Goal: Transaction & Acquisition: Purchase product/service

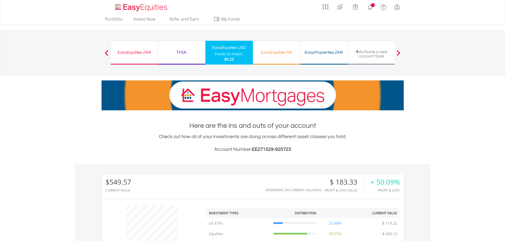
scroll to position [51, 101]
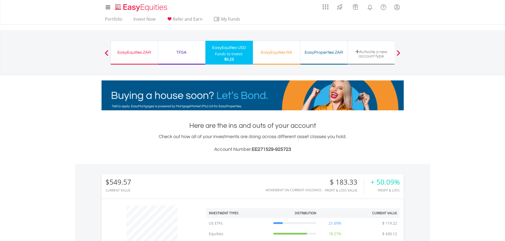
click at [182, 51] on div "TFSA" at bounding box center [181, 52] width 41 height 7
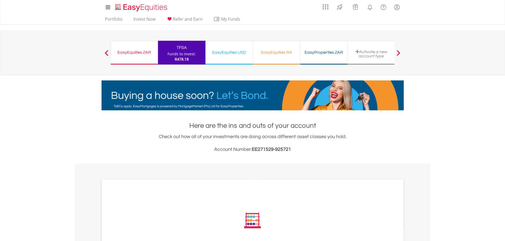
click at [131, 53] on div "EasyEquities ZAR" at bounding box center [134, 52] width 41 height 7
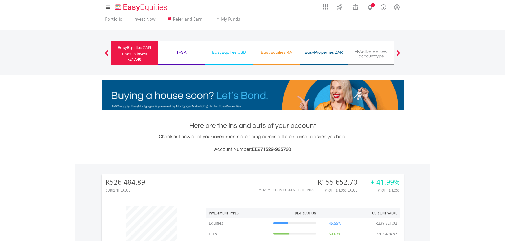
scroll to position [51, 101]
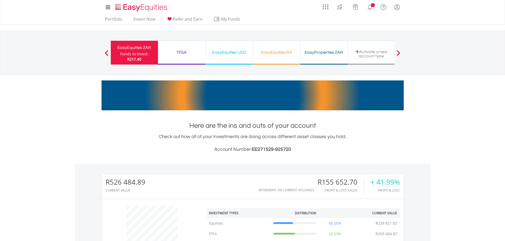
click at [231, 53] on div "EasyEquities USD" at bounding box center [229, 52] width 41 height 7
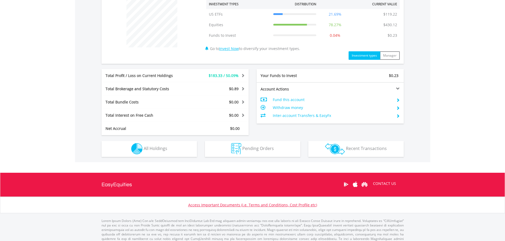
scroll to position [212, 0]
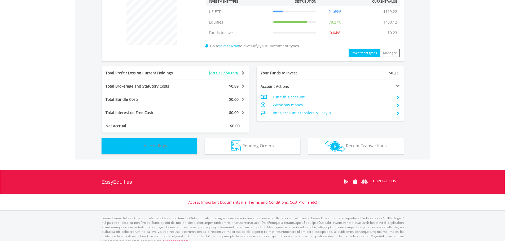
click at [157, 144] on span "All Holdings" at bounding box center [156, 146] width 24 height 6
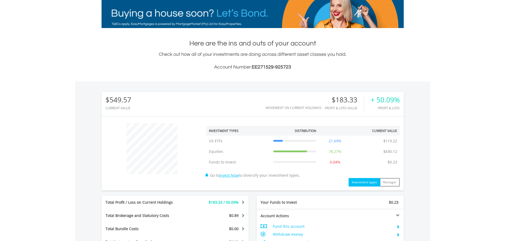
scroll to position [0, 0]
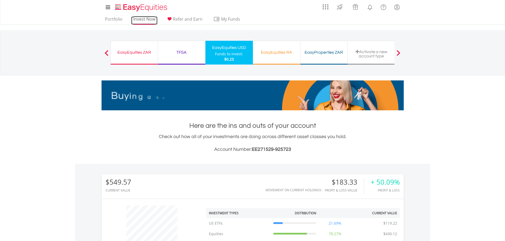
click at [141, 19] on link "Invest Now" at bounding box center [144, 20] width 26 height 8
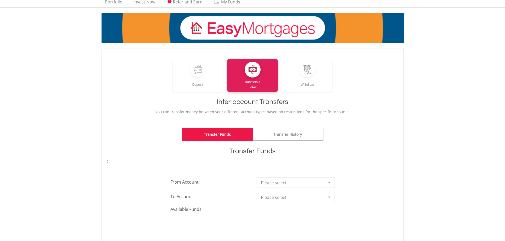
scroll to position [27, 0]
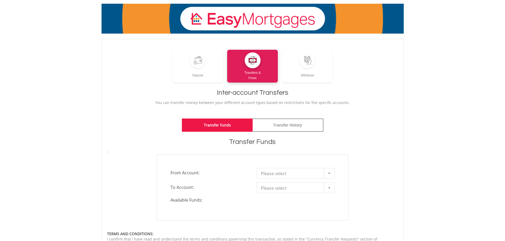
click at [290, 175] on span "Please select" at bounding box center [292, 174] width 62 height 11
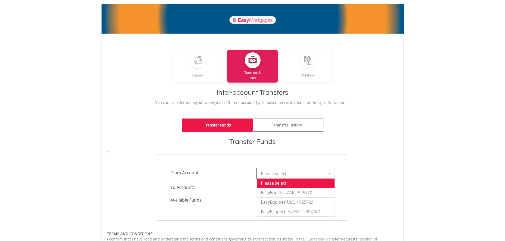
click at [224, 165] on div "**********" at bounding box center [252, 188] width 191 height 66
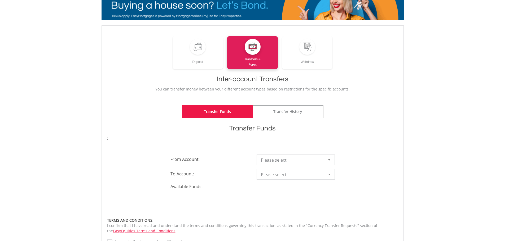
scroll to position [53, 0]
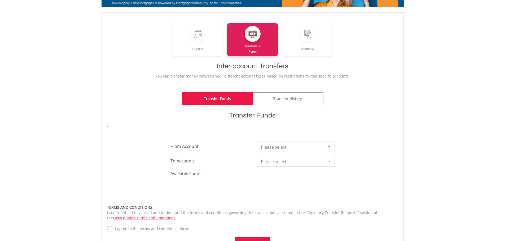
click at [276, 158] on span "Please select" at bounding box center [292, 162] width 62 height 11
click at [217, 180] on div "**********" at bounding box center [252, 161] width 191 height 66
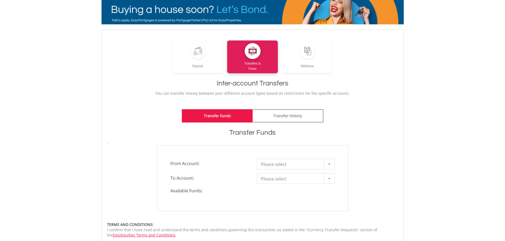
scroll to position [27, 0]
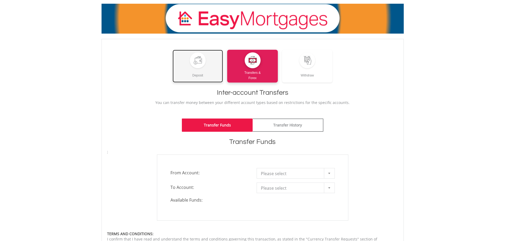
click at [210, 68] on div "Deposit" at bounding box center [198, 73] width 51 height 10
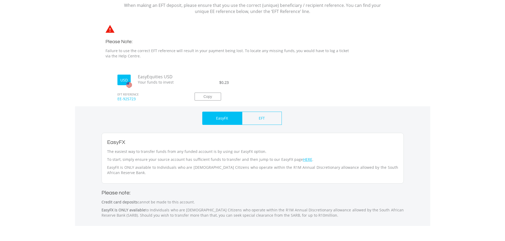
scroll to position [133, 0]
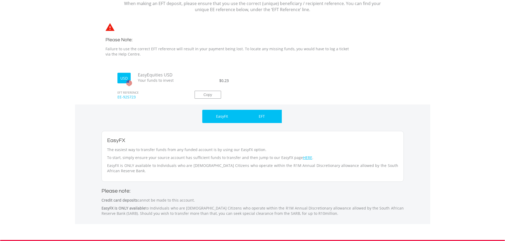
click at [262, 118] on p "EFT" at bounding box center [262, 116] width 6 height 5
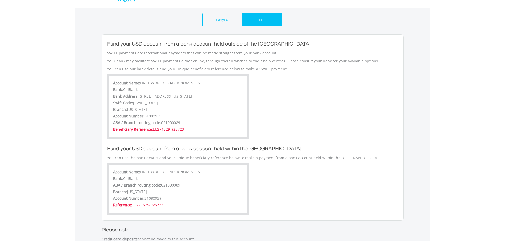
scroll to position [239, 0]
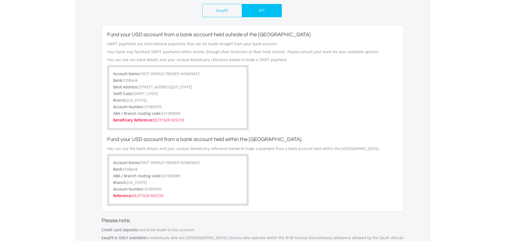
click at [140, 73] on span "FIRST WORLD TRADER NOMINEES" at bounding box center [170, 73] width 60 height 5
drag, startPoint x: 141, startPoint y: 73, endPoint x: 203, endPoint y: 73, distance: 61.8
click at [203, 73] on div "Account Name: FIRST WORLD TRADER NOMINEES" at bounding box center [177, 74] width 129 height 7
copy span "FIRST WORLD TRADER NOMINEES"
drag, startPoint x: 138, startPoint y: 80, endPoint x: 123, endPoint y: 81, distance: 14.6
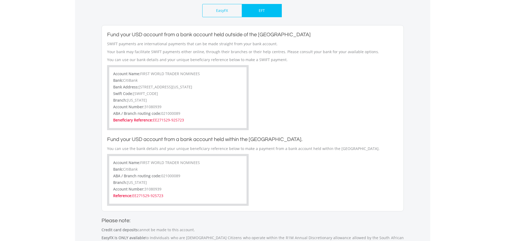
click at [123, 81] on span "CitiBank" at bounding box center [130, 80] width 15 height 5
copy span "CitiBank"
drag, startPoint x: 208, startPoint y: 72, endPoint x: 204, endPoint y: 72, distance: 3.4
click at [208, 72] on div "Account Name: FIRST WORLD TRADER NOMINEES" at bounding box center [177, 74] width 129 height 7
drag, startPoint x: 190, startPoint y: 73, endPoint x: 141, endPoint y: 74, distance: 48.3
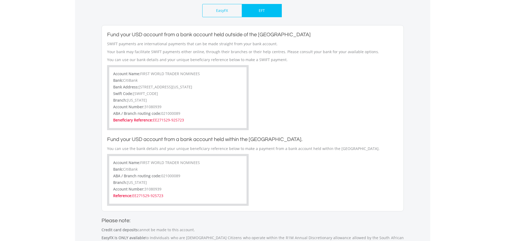
click at [141, 74] on div "Account Name: FIRST WORLD TRADER NOMINEES" at bounding box center [177, 74] width 129 height 7
copy span "FIRST WORLD TRADER NOMINEES"
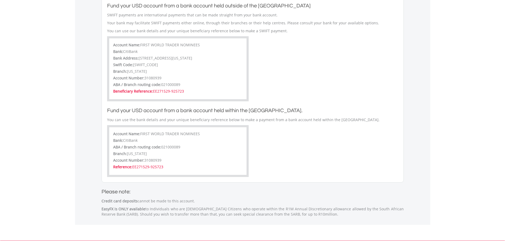
scroll to position [185, 0]
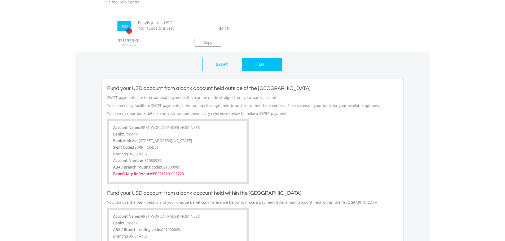
drag, startPoint x: 166, startPoint y: 160, endPoint x: 144, endPoint y: 161, distance: 21.5
click at [144, 161] on div "Account Number: 31080939" at bounding box center [177, 161] width 129 height 7
copy span "31080939"
click at [184, 167] on div "ABA / Branch routing code: [US_BANK_ROUTING_MICR]" at bounding box center [177, 168] width 129 height 7
drag, startPoint x: 156, startPoint y: 148, endPoint x: 134, endPoint y: 149, distance: 22.3
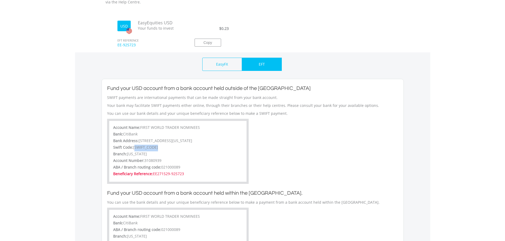
click at [134, 149] on div "Swift Code: [SWIFT_CODE]" at bounding box center [177, 148] width 129 height 7
copy span "[SWIFT_CODE]"
drag, startPoint x: 188, startPoint y: 173, endPoint x: 152, endPoint y: 175, distance: 35.6
click at [152, 175] on div "Beneficiary Reference: EE271529-925723" at bounding box center [177, 174] width 129 height 7
copy span "EE271529-925723"
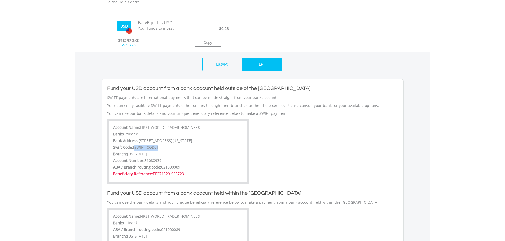
drag, startPoint x: 139, startPoint y: 140, endPoint x: 204, endPoint y: 142, distance: 65.2
click at [204, 142] on div "Bank Address: [STREET_ADDRESS][US_STATE]" at bounding box center [177, 141] width 129 height 7
copy span "[STREET_ADDRESS][US_STATE]"
click at [160, 150] on div "Swift Code: [SWIFT_CODE]" at bounding box center [177, 148] width 129 height 7
drag, startPoint x: 155, startPoint y: 147, endPoint x: 133, endPoint y: 145, distance: 22.9
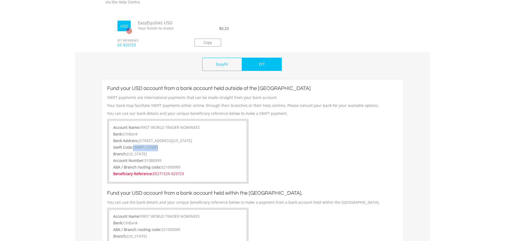
click at [133, 145] on div "Swift Code: [SWIFT_CODE]" at bounding box center [177, 148] width 129 height 7
copy span "[SWIFT_CODE]"
drag, startPoint x: 182, startPoint y: 168, endPoint x: 161, endPoint y: 167, distance: 21.0
click at [161, 167] on div "ABA / Branch routing code: 021000089" at bounding box center [177, 168] width 129 height 7
copy span "021000089"
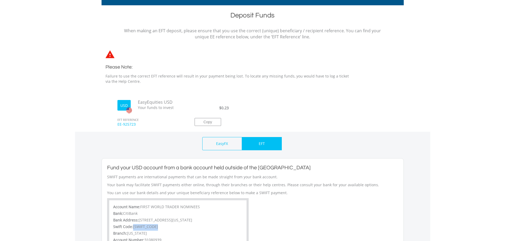
scroll to position [0, 0]
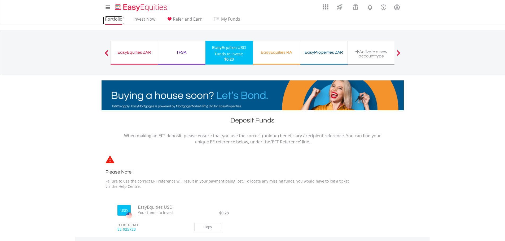
click at [116, 19] on link "Portfolio" at bounding box center [114, 20] width 22 height 8
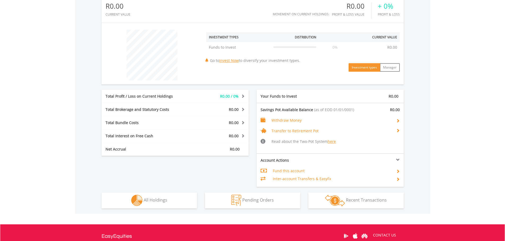
scroll to position [186, 0]
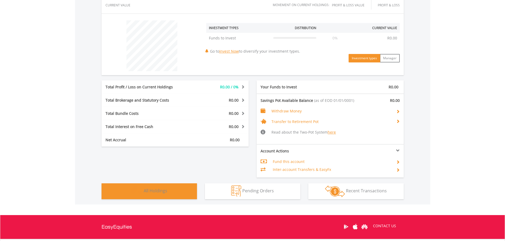
click at [172, 189] on button "Holdings All Holdings" at bounding box center [149, 192] width 95 height 16
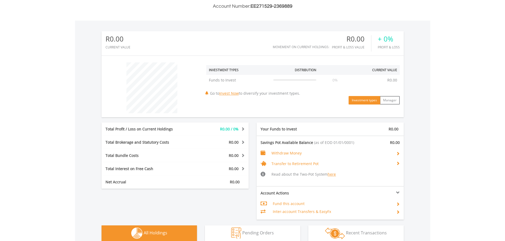
scroll to position [133, 0]
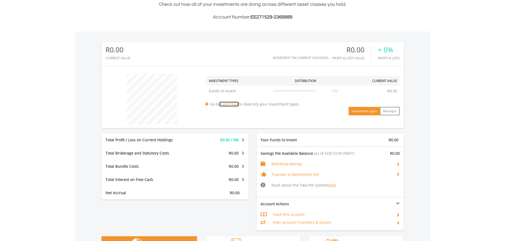
click at [231, 105] on link "Invest Now" at bounding box center [229, 104] width 20 height 5
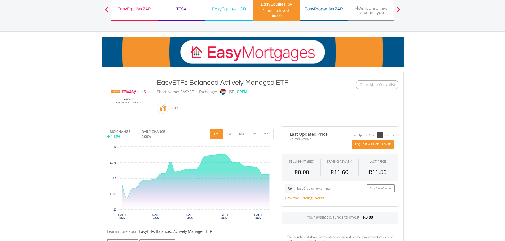
scroll to position [53, 0]
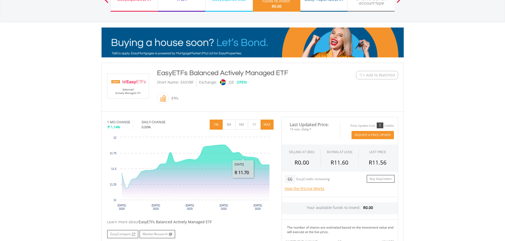
click at [262, 127] on button "MAX" at bounding box center [267, 125] width 13 height 10
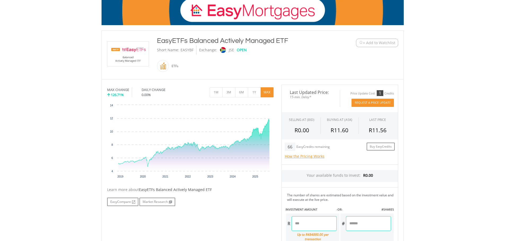
scroll to position [80, 0]
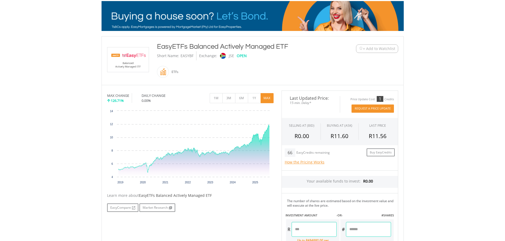
click at [369, 49] on span "+ Add to Watchlist" at bounding box center [379, 48] width 32 height 5
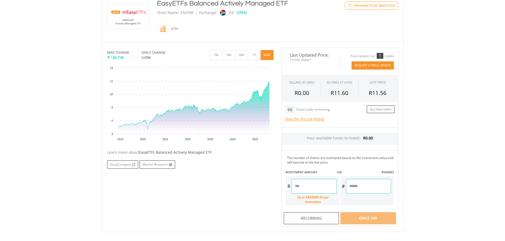
scroll to position [122, 0]
click at [124, 153] on div "Learn more about EasyETFs Balanced Actively Managed ETF" at bounding box center [190, 153] width 166 height 5
click at [147, 166] on link "Market Research" at bounding box center [157, 165] width 36 height 8
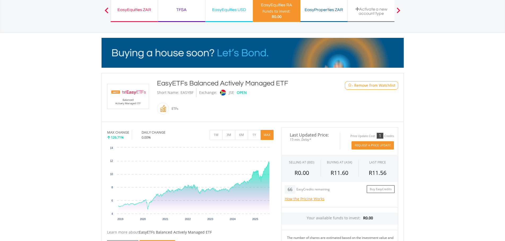
scroll to position [96, 0]
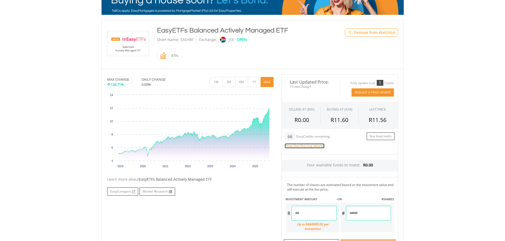
click at [294, 146] on link "How the Pricing Works" at bounding box center [305, 146] width 40 height 5
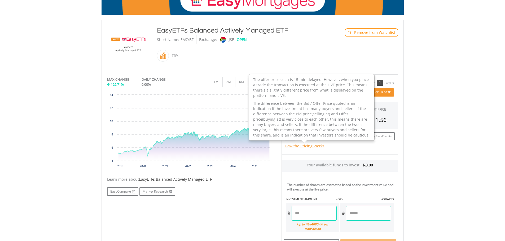
click at [342, 151] on div "How the Pricing Works The offer price seen is 15-min delayed. However, when you…" at bounding box center [340, 146] width 110 height 11
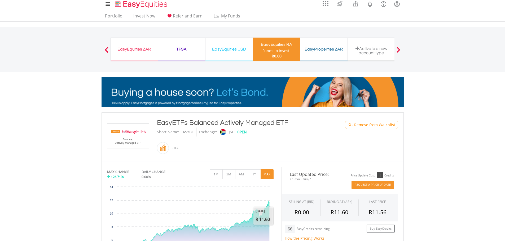
scroll to position [0, 0]
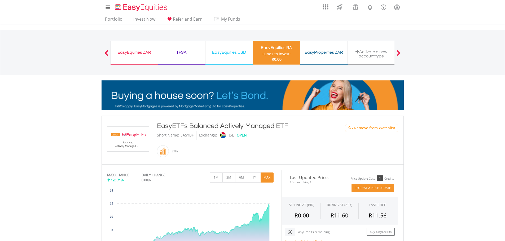
click at [126, 133] on img at bounding box center [128, 139] width 40 height 25
click at [123, 149] on img at bounding box center [128, 139] width 40 height 25
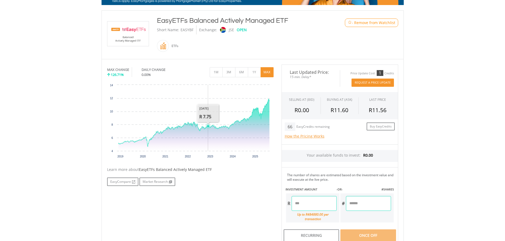
scroll to position [106, 0]
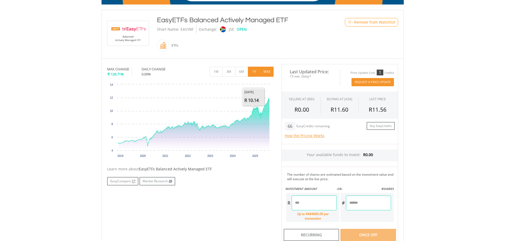
click at [255, 69] on button "1Y" at bounding box center [254, 72] width 13 height 10
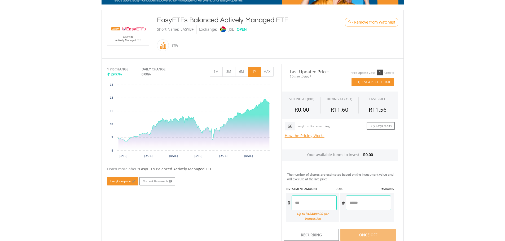
click at [119, 182] on link "EasyCompare" at bounding box center [122, 181] width 31 height 8
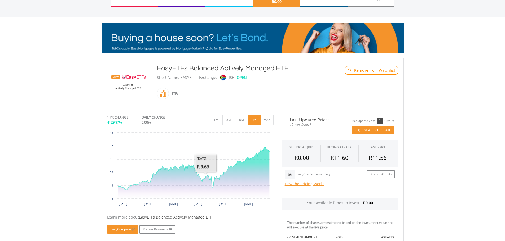
scroll to position [0, 0]
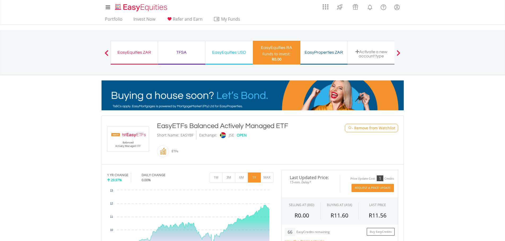
drag, startPoint x: 232, startPoint y: 49, endPoint x: 240, endPoint y: 57, distance: 11.4
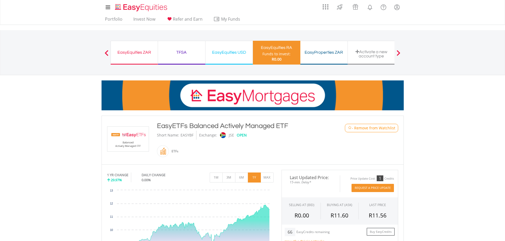
click at [232, 49] on div "EasyEquities USD" at bounding box center [229, 52] width 41 height 7
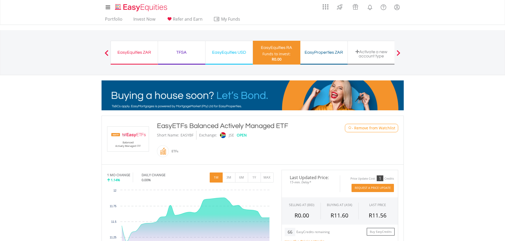
click at [236, 58] on div "EasyEquities USD Funds to invest: R0.00" at bounding box center [228, 53] width 47 height 24
click at [228, 51] on div "EasyEquities USD" at bounding box center [229, 52] width 41 height 7
click at [113, 20] on link "Portfolio" at bounding box center [114, 20] width 22 height 8
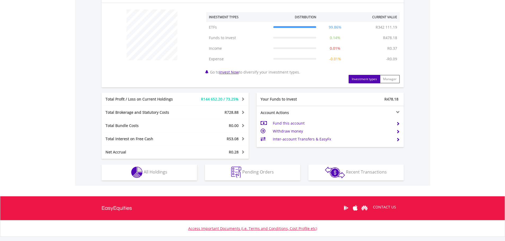
scroll to position [202, 0]
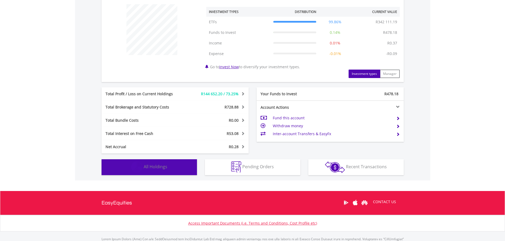
click at [170, 171] on button "Holdings All Holdings" at bounding box center [149, 168] width 95 height 16
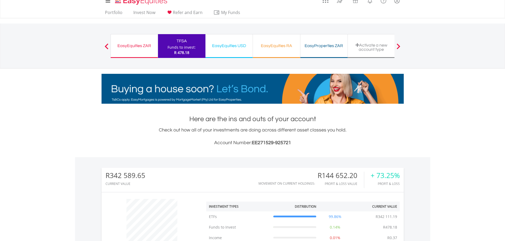
scroll to position [0, 0]
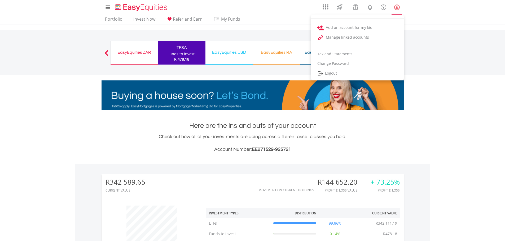
click at [399, 7] on lord-icon "My Profile" at bounding box center [397, 7] width 7 height 7
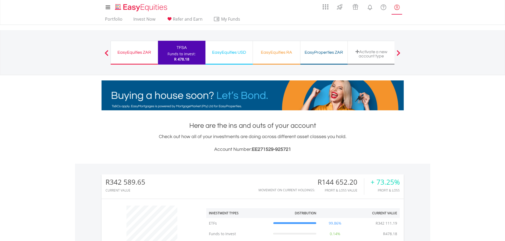
click at [398, 7] on lord-icon "My Profile" at bounding box center [397, 7] width 7 height 7
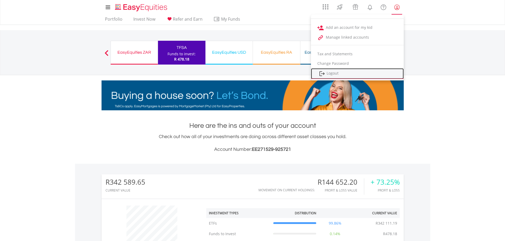
click at [328, 74] on link "Logout" at bounding box center [357, 73] width 93 height 11
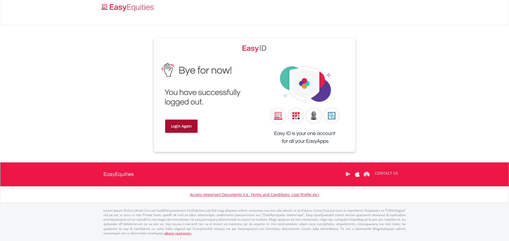
click at [180, 125] on link "Login Again" at bounding box center [181, 126] width 32 height 13
